Goal: Transaction & Acquisition: Purchase product/service

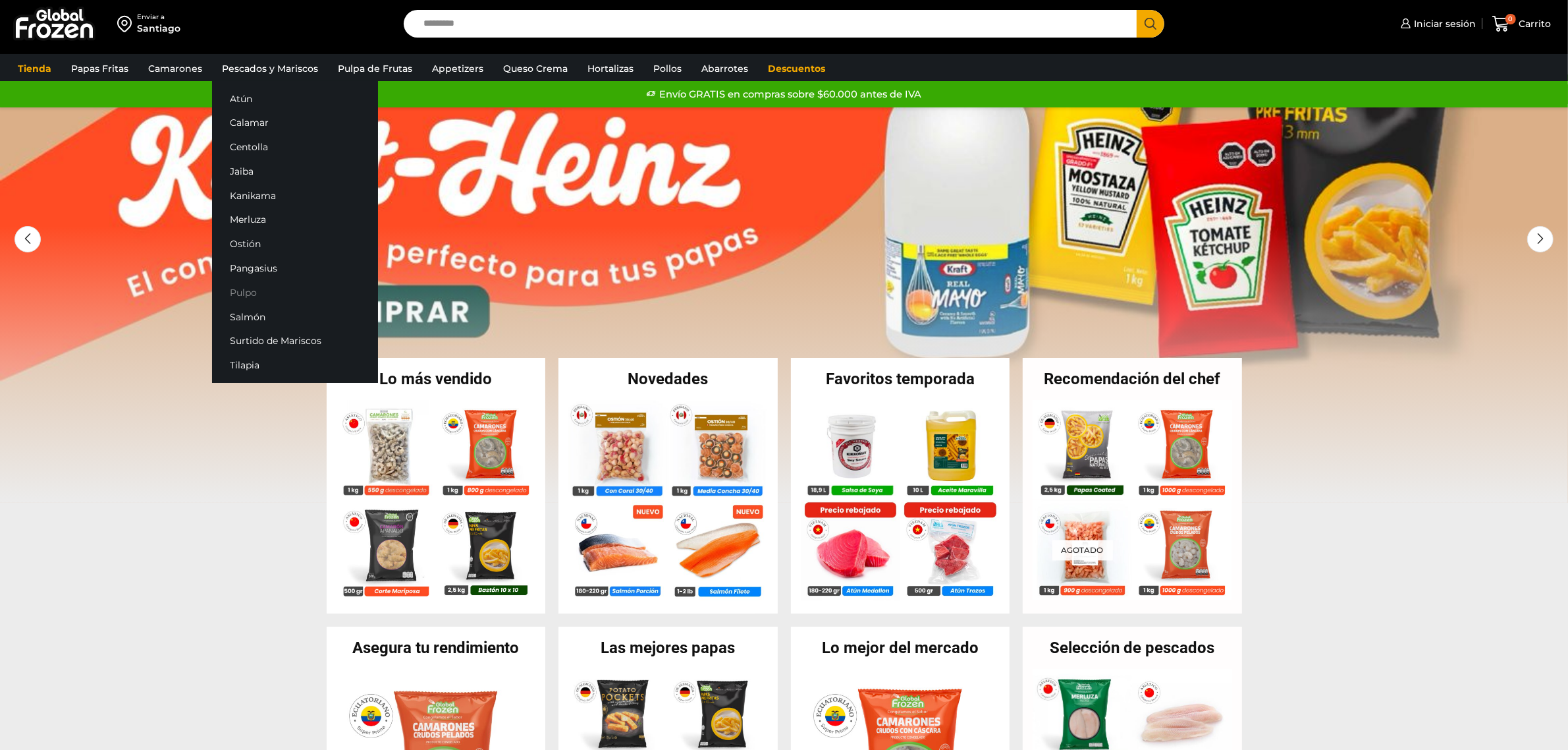
click at [254, 285] on link "Pulpo" at bounding box center [295, 292] width 166 height 25
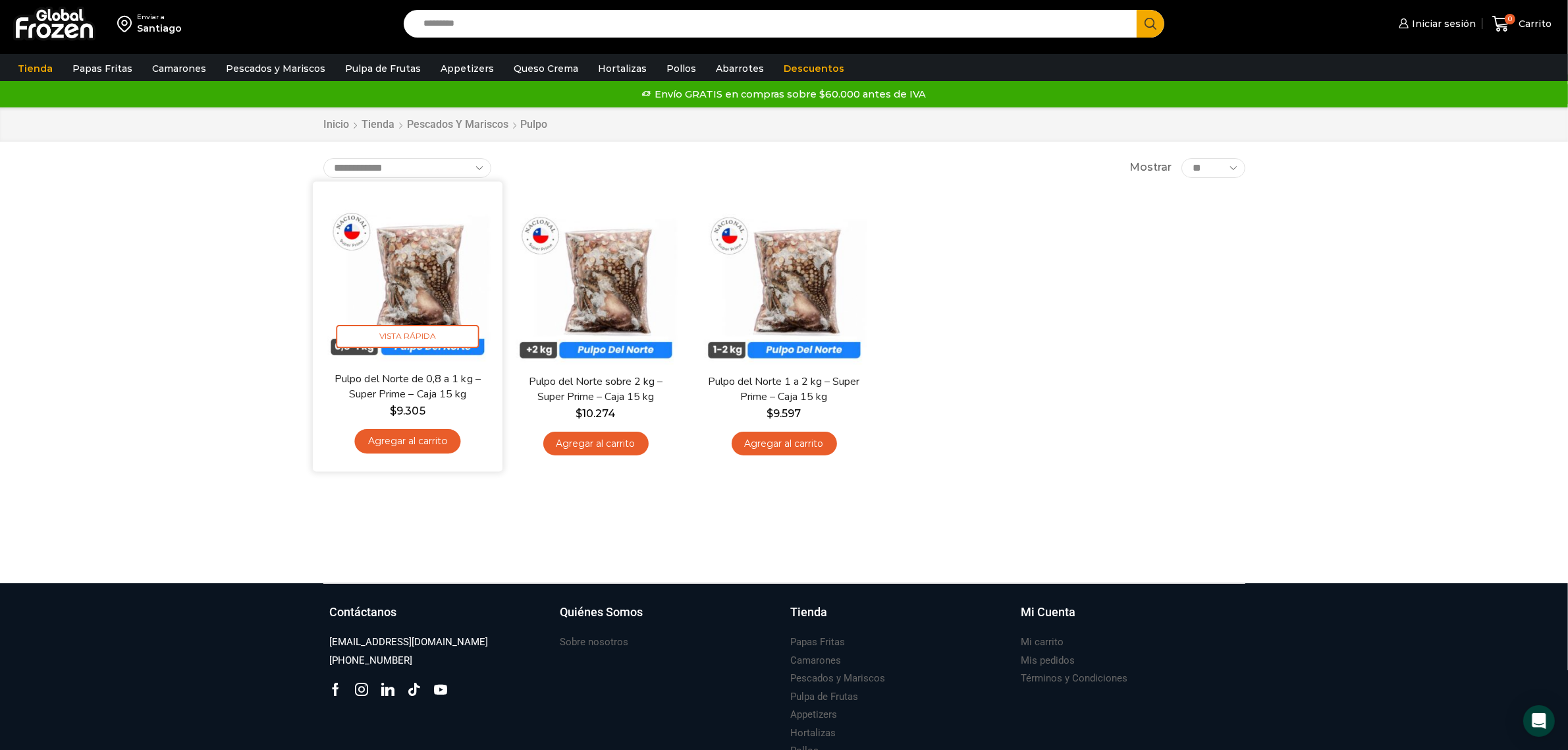
click at [421, 305] on img at bounding box center [408, 276] width 170 height 170
